Goal: Information Seeking & Learning: Compare options

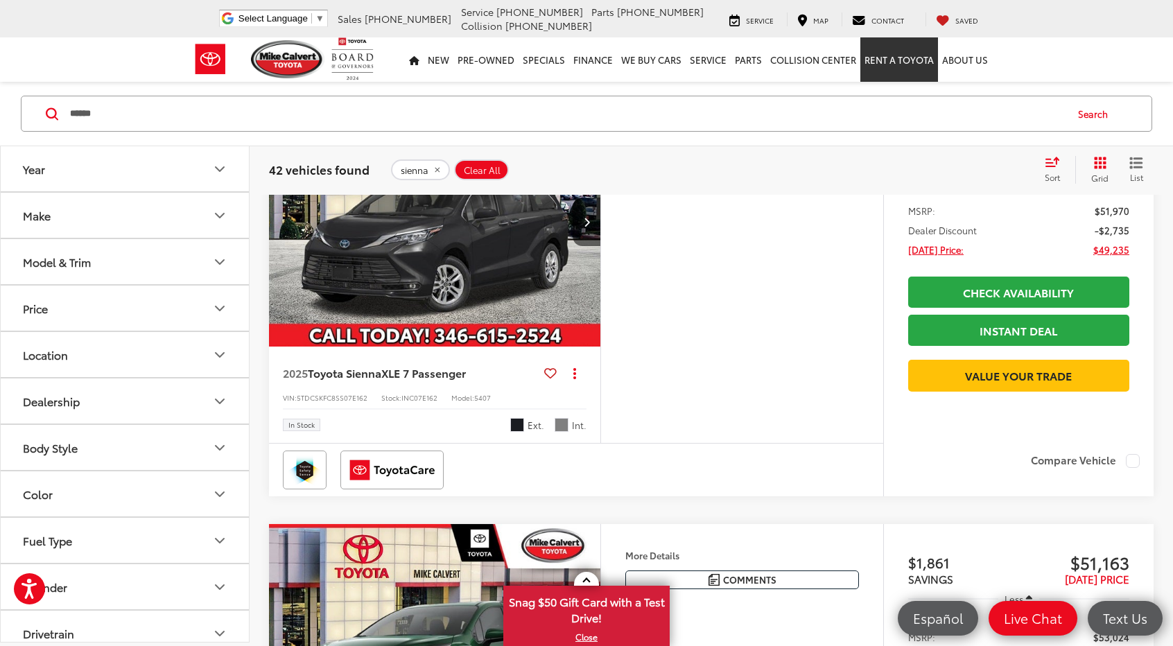
scroll to position [1486, 0]
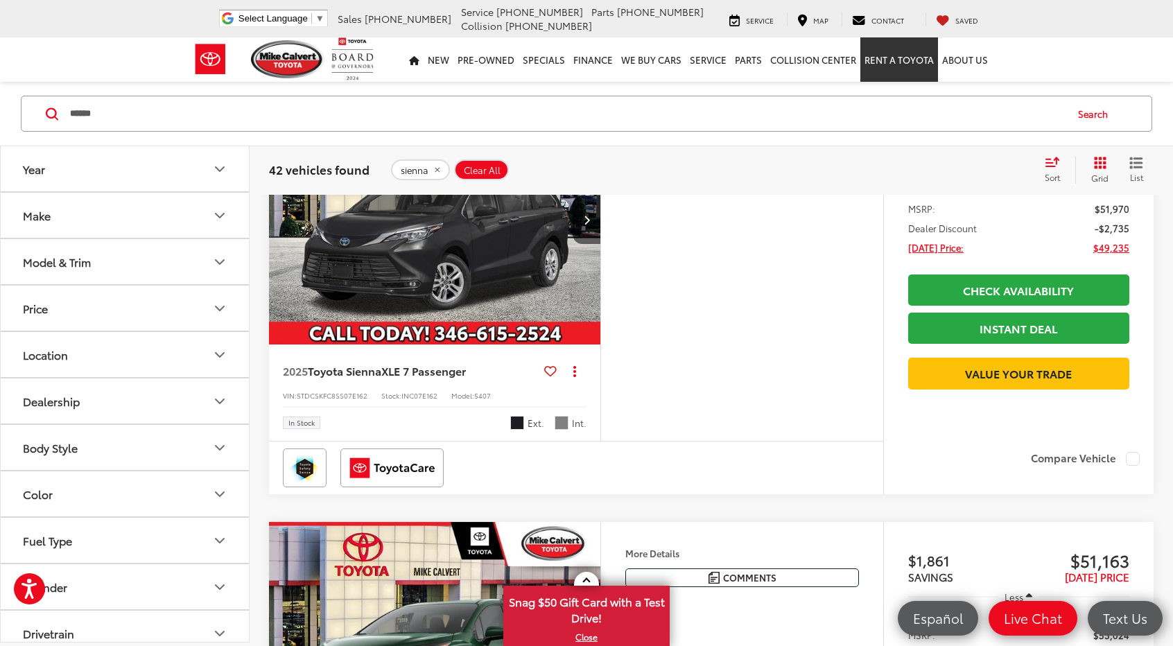
click at [75, 260] on div "Model & Trim" at bounding box center [57, 261] width 68 height 13
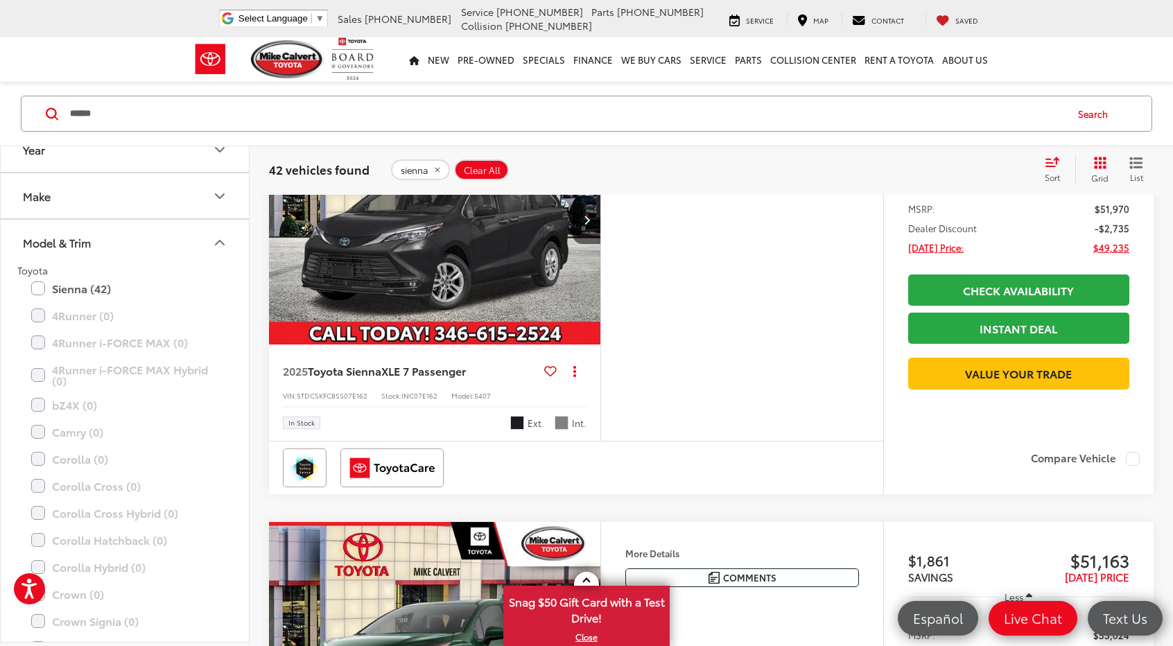
scroll to position [39, 0]
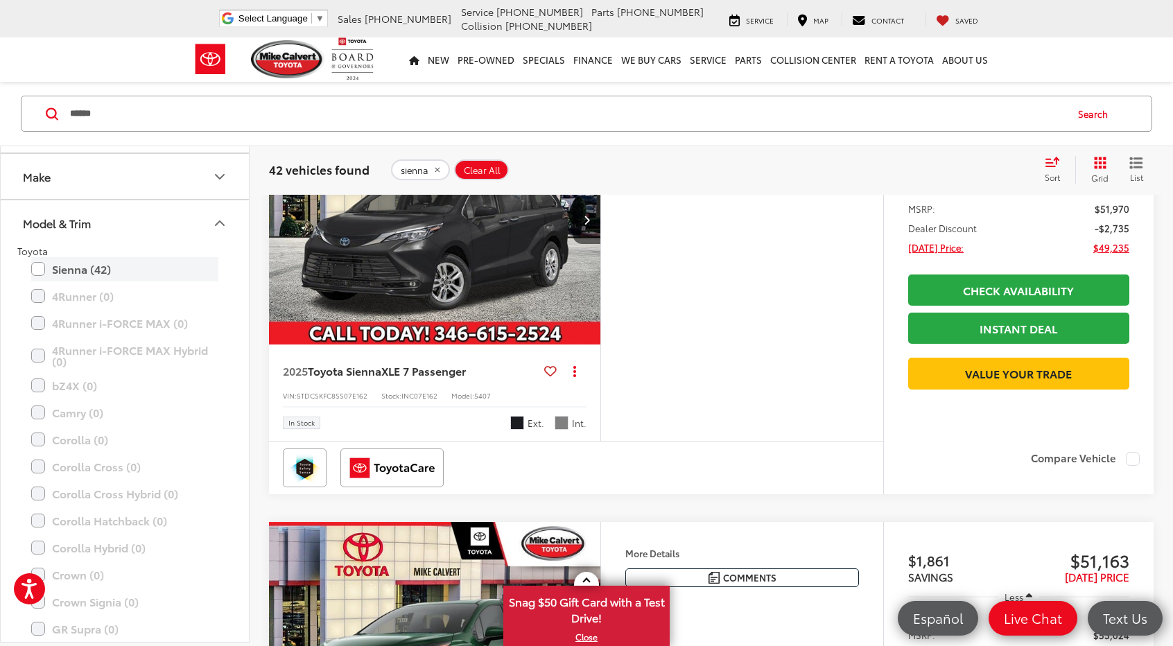
click at [42, 264] on label "Sienna (42)" at bounding box center [124, 269] width 187 height 24
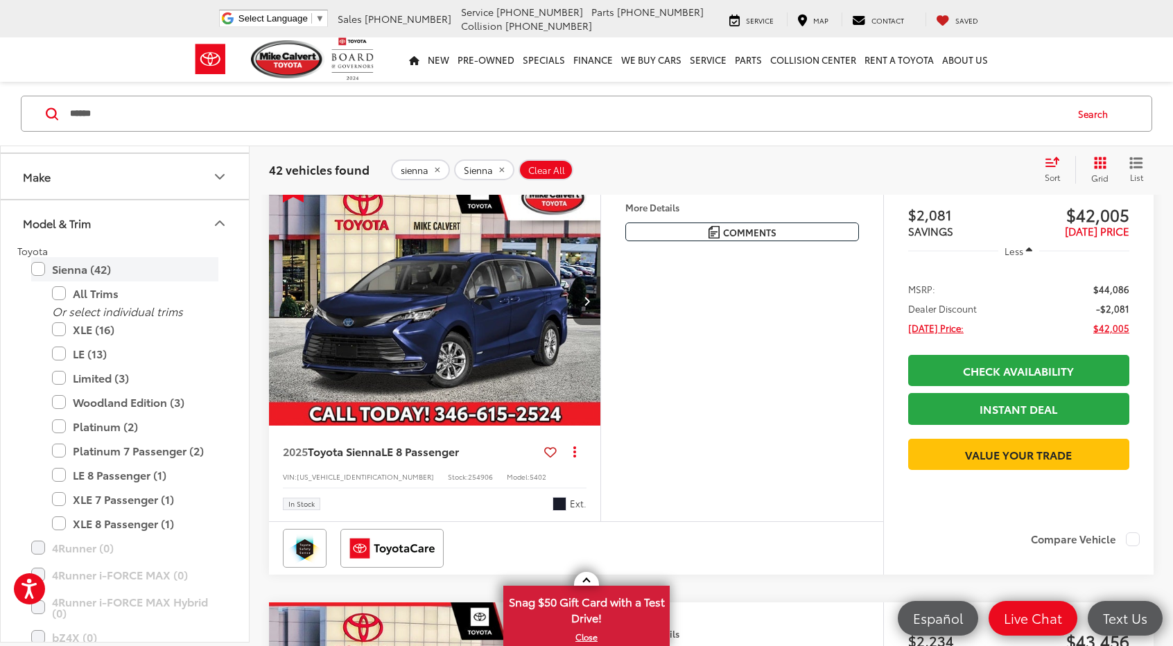
scroll to position [119, 0]
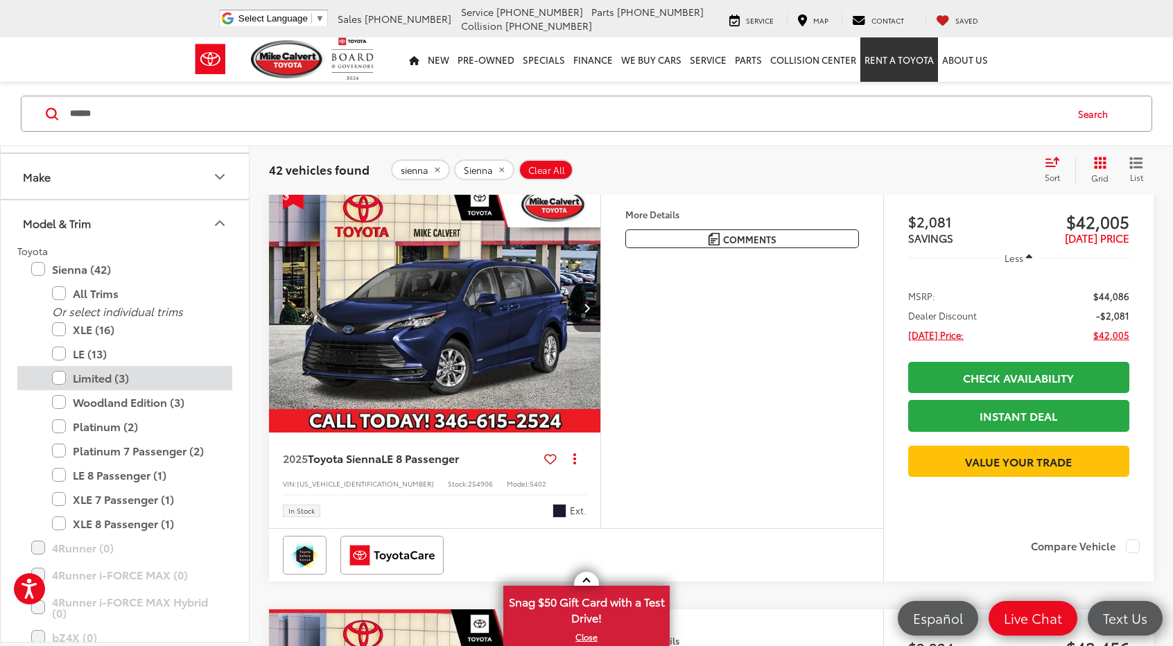
click at [58, 377] on label "Limited (3)" at bounding box center [135, 378] width 166 height 24
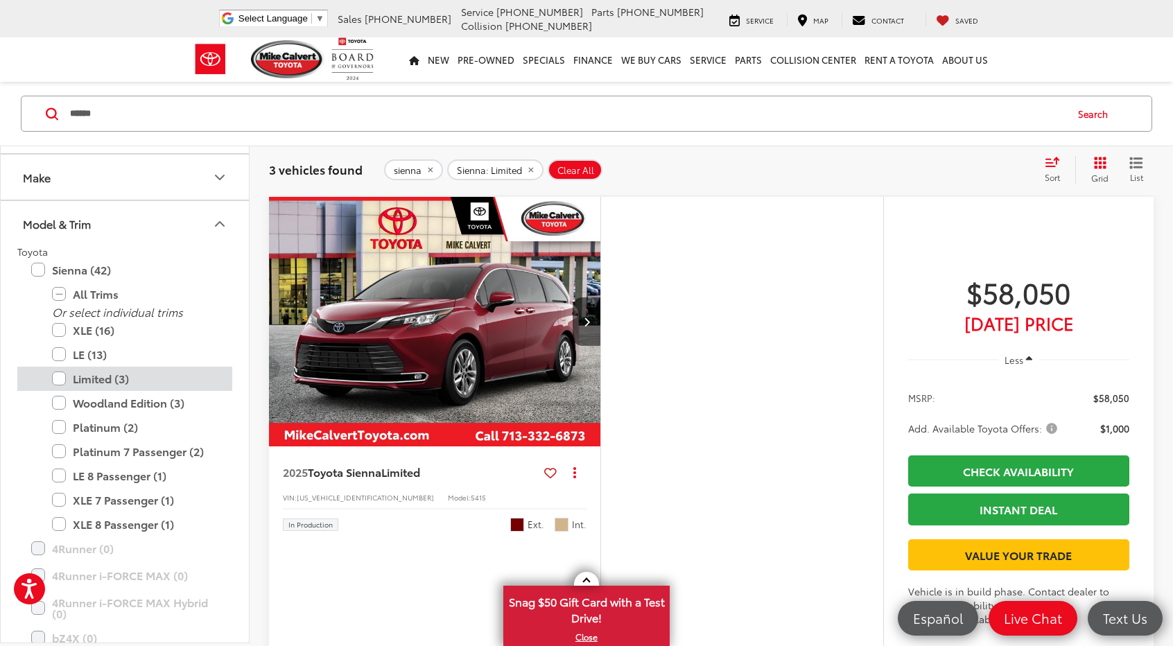
click at [62, 376] on label "Limited (3)" at bounding box center [135, 379] width 166 height 24
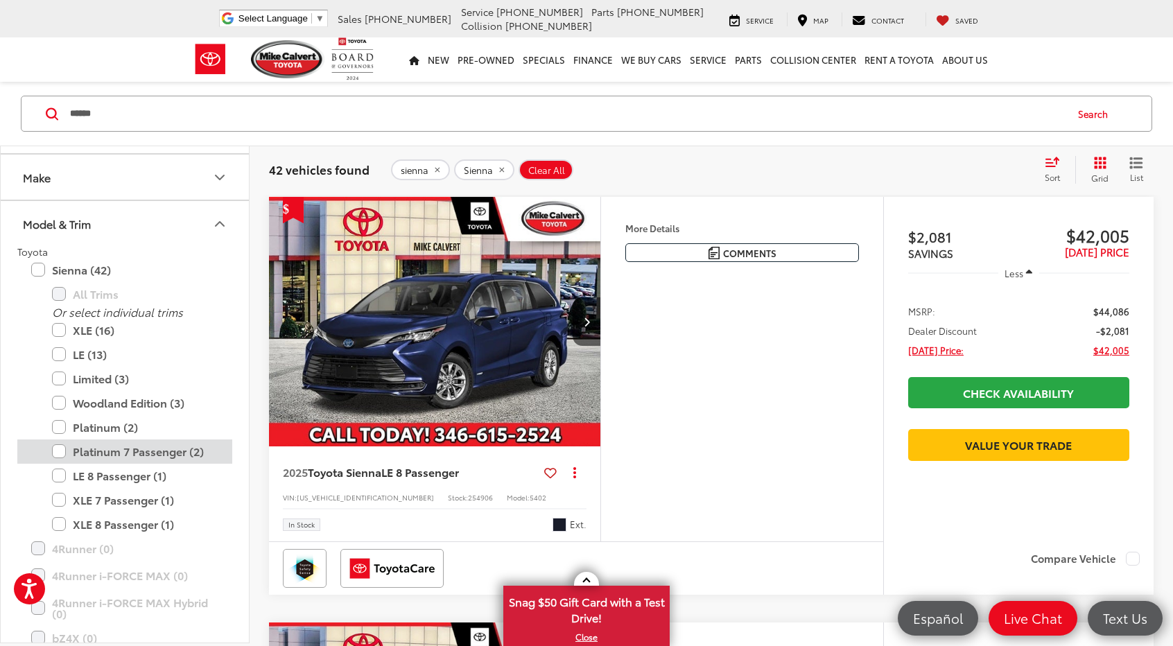
click at [56, 449] on label "Platinum 7 Passenger (2)" at bounding box center [135, 452] width 166 height 24
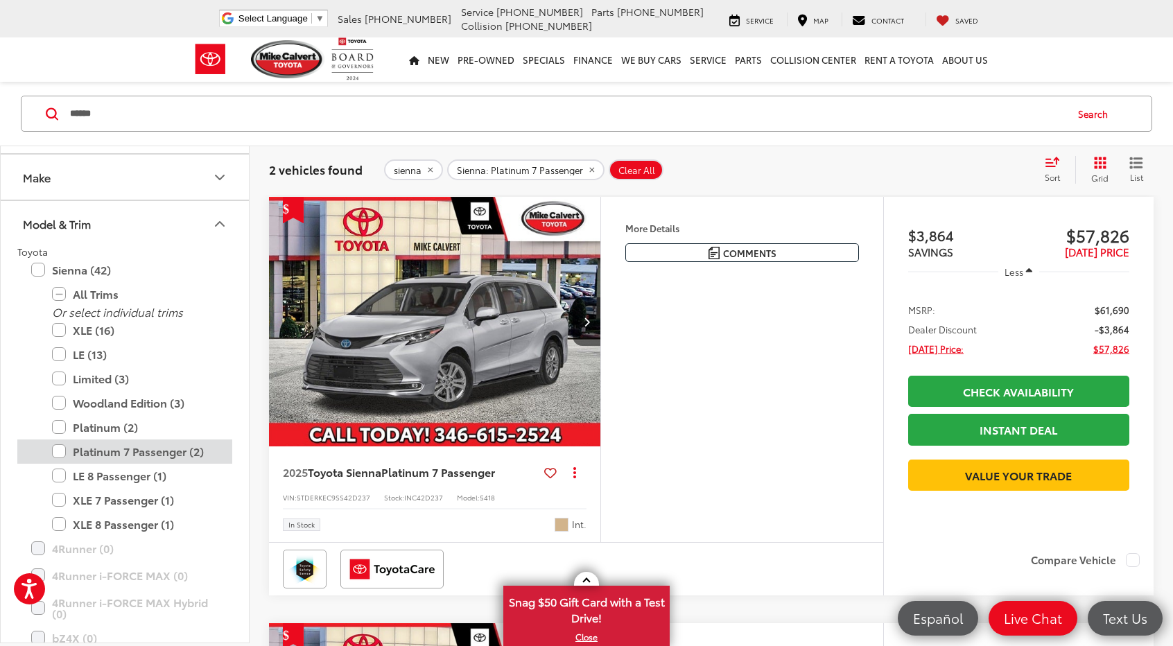
click at [64, 455] on label "Platinum 7 Passenger (2)" at bounding box center [135, 452] width 166 height 24
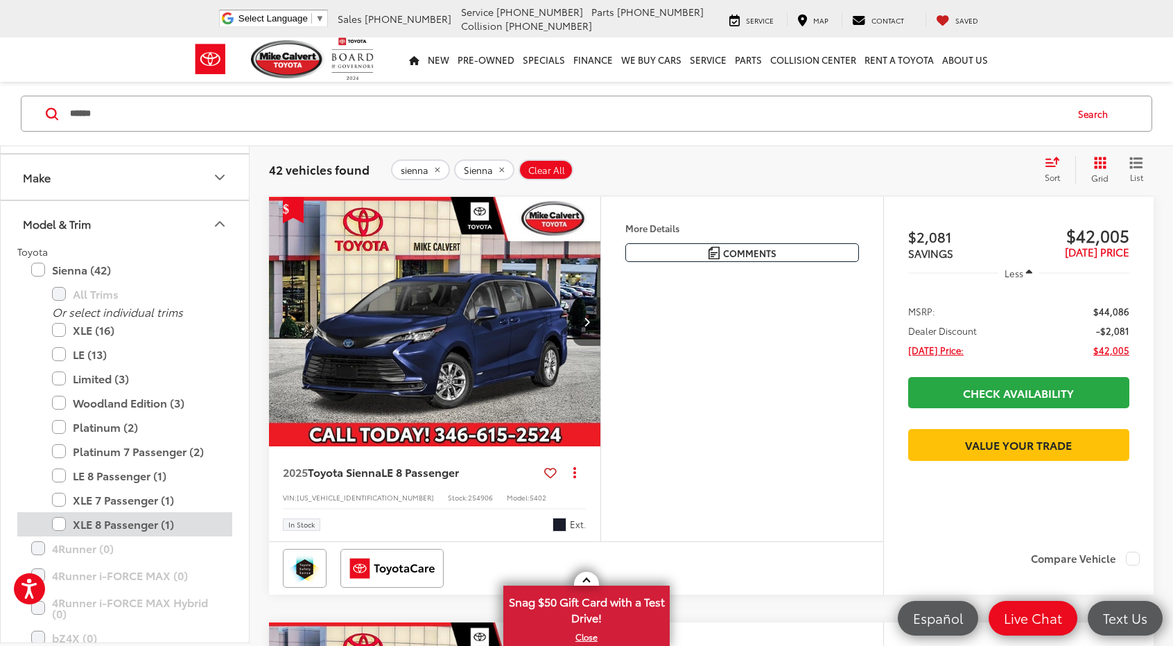
click at [58, 528] on label "XLE 8 Passenger (1)" at bounding box center [135, 524] width 166 height 24
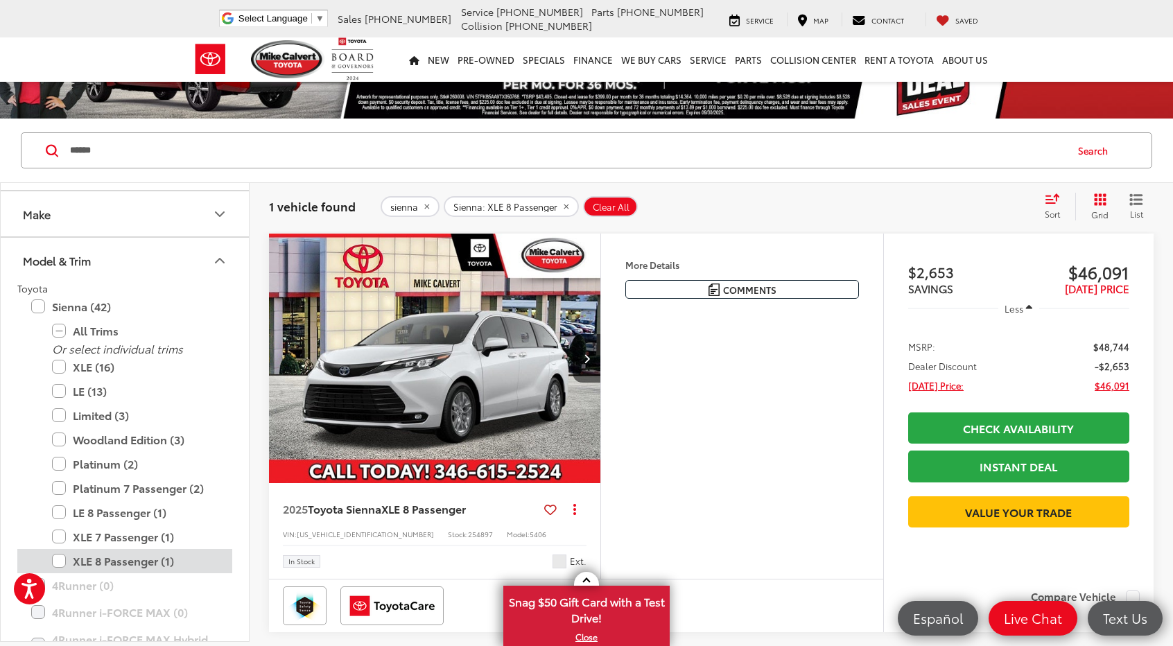
scroll to position [67, 0]
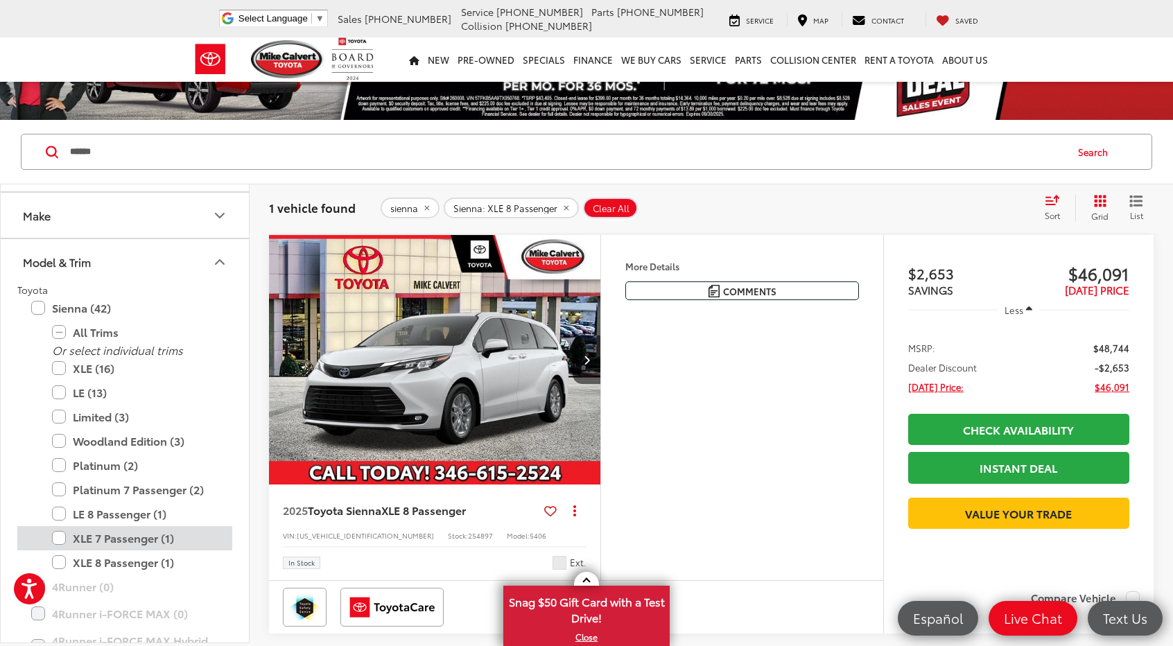
click at [62, 535] on label "XLE 7 Passenger (1)" at bounding box center [135, 538] width 166 height 24
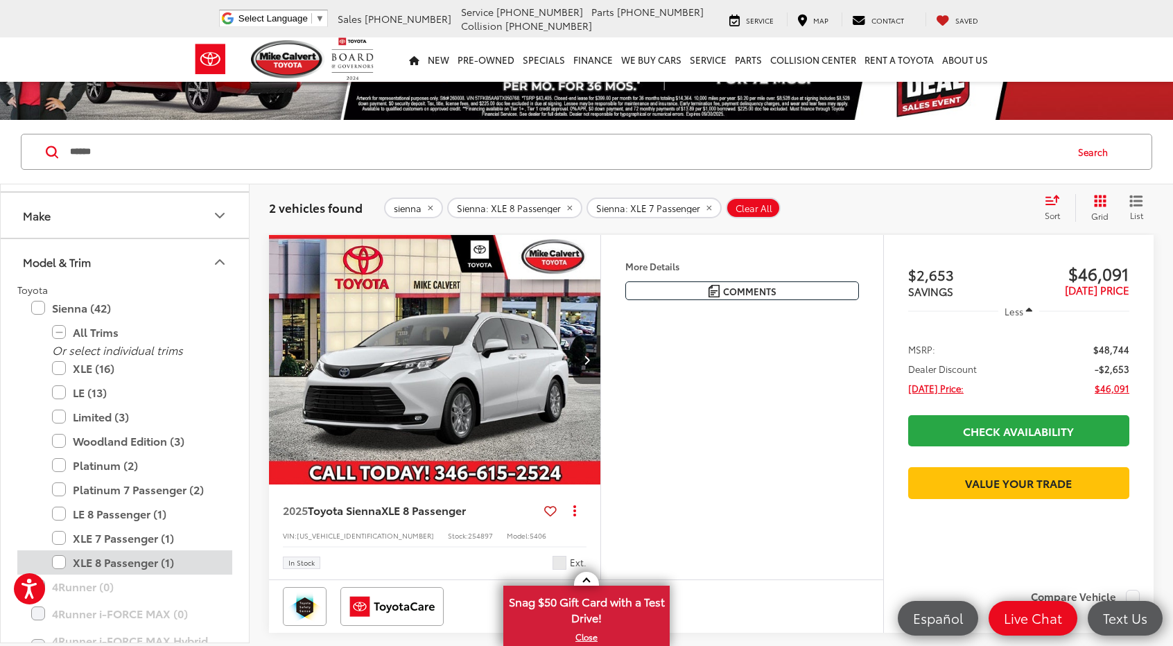
click at [64, 559] on label "XLE 8 Passenger (1)" at bounding box center [135, 562] width 166 height 24
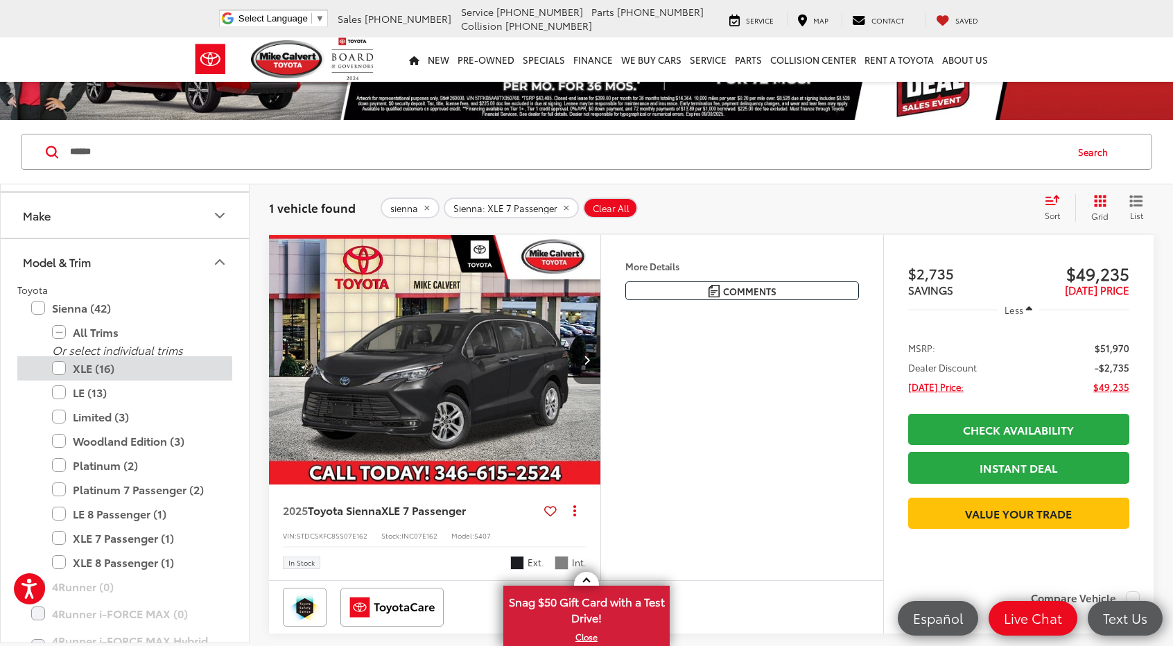
click at [62, 361] on label "XLE (16)" at bounding box center [135, 368] width 166 height 24
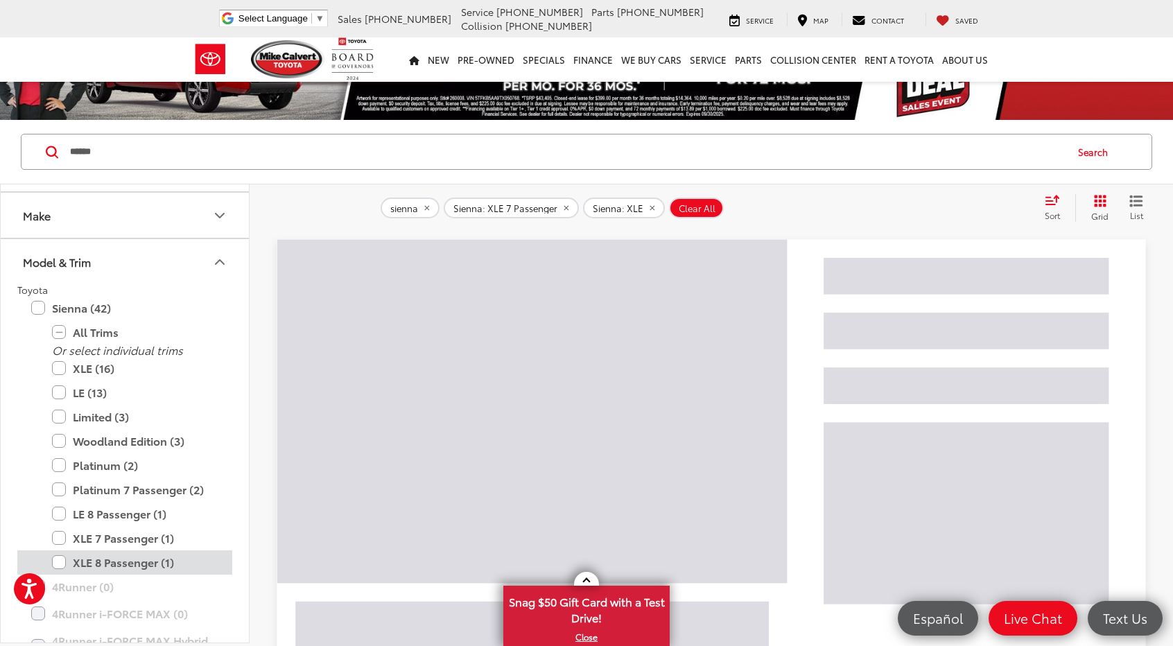
click at [58, 554] on label "XLE 8 Passenger (1)" at bounding box center [135, 562] width 166 height 24
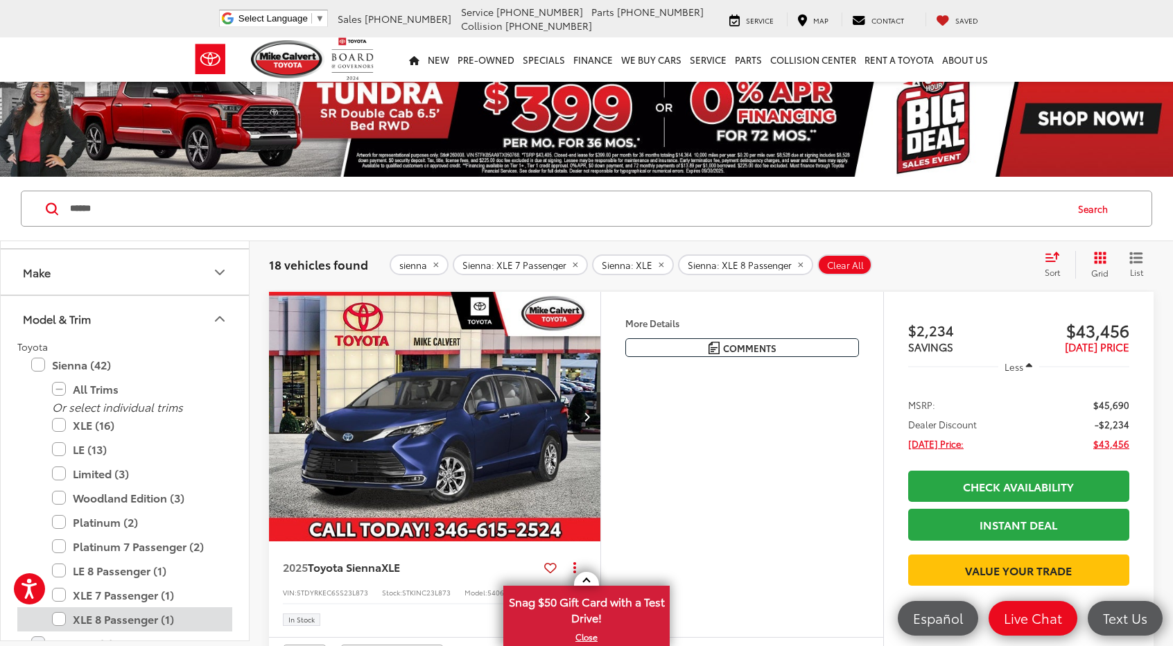
scroll to position [6, 0]
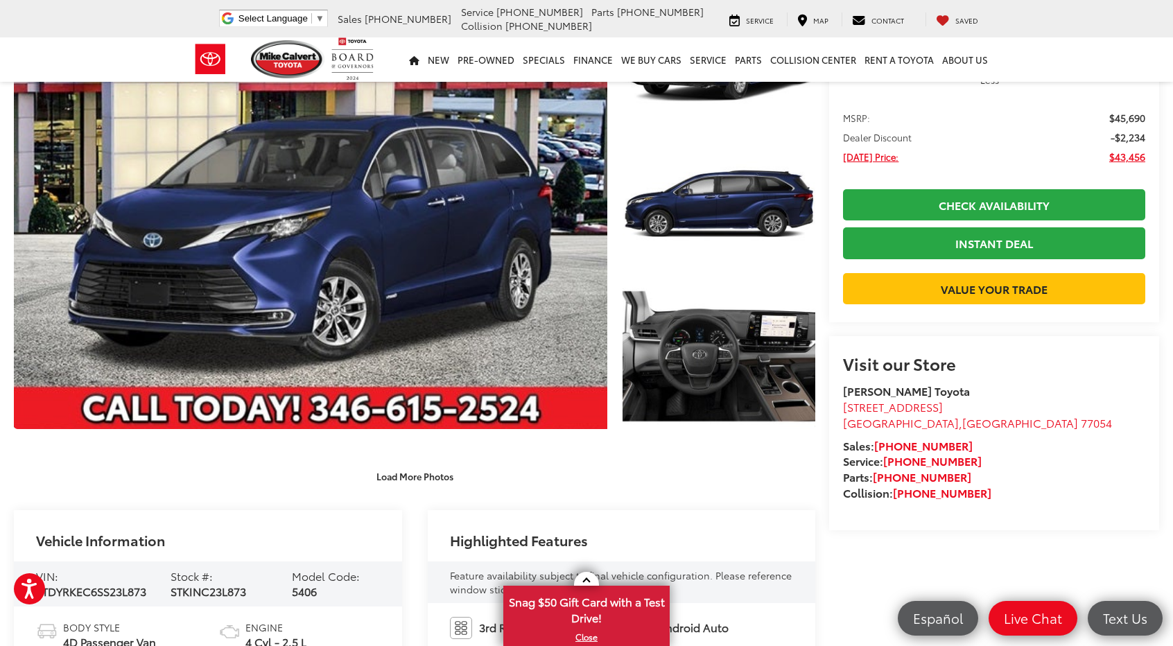
scroll to position [143, 0]
